Goal: Navigation & Orientation: Find specific page/section

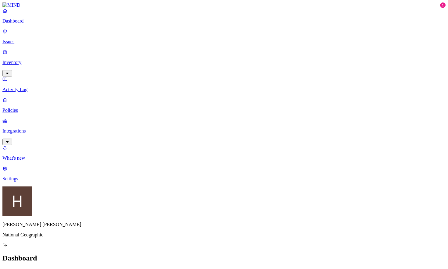
click at [25, 52] on link "Inventory" at bounding box center [223, 62] width 443 height 26
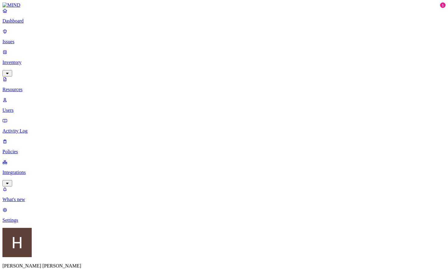
click at [26, 108] on p "Users" at bounding box center [223, 110] width 443 height 5
click at [272, 33] on div "All" at bounding box center [272, 32] width 0 height 5
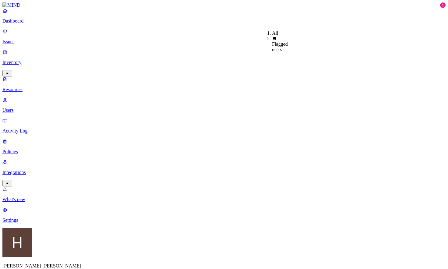
click at [276, 42] on span "Flagged users" at bounding box center [280, 46] width 16 height 11
click at [272, 32] on div "All" at bounding box center [272, 32] width 0 height 5
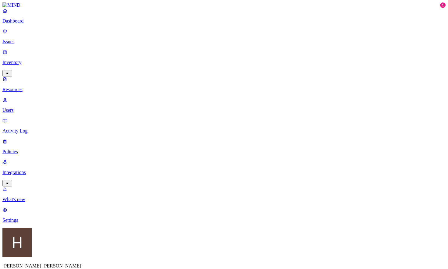
click at [31, 39] on p "Issues" at bounding box center [223, 41] width 443 height 5
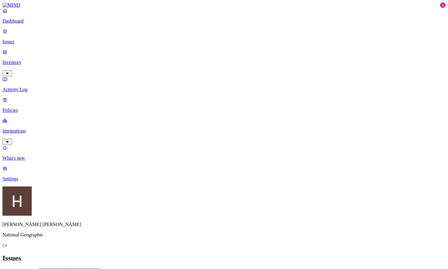
click at [28, 60] on p "Inventory" at bounding box center [223, 62] width 443 height 5
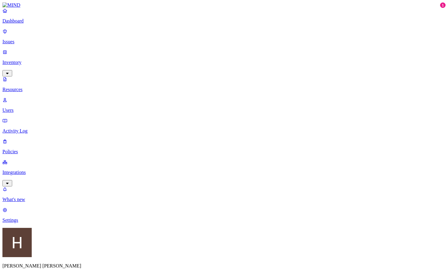
click at [29, 170] on p "Integrations" at bounding box center [223, 172] width 443 height 5
click at [31, 176] on p "Endpoints" at bounding box center [223, 178] width 443 height 5
click at [24, 24] on link "Dashboard" at bounding box center [223, 16] width 443 height 16
